Goal: Find specific page/section: Find specific page/section

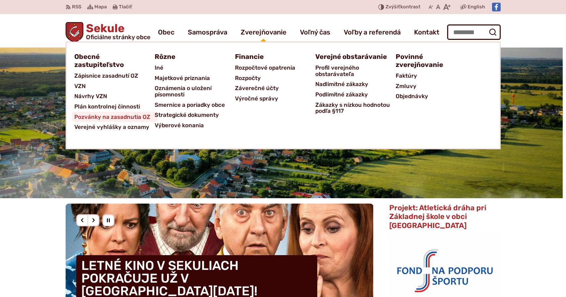
click at [126, 115] on span "Pozvánky na zasadnutia OZ" at bounding box center [113, 117] width 76 height 10
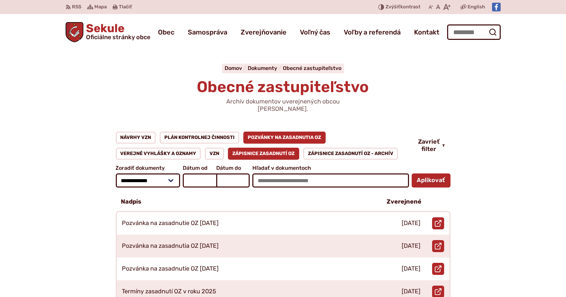
click at [264, 148] on link "Zápisnice zasadnutí OZ" at bounding box center [264, 154] width 72 height 12
